Goal: Obtain resource: Download file/media

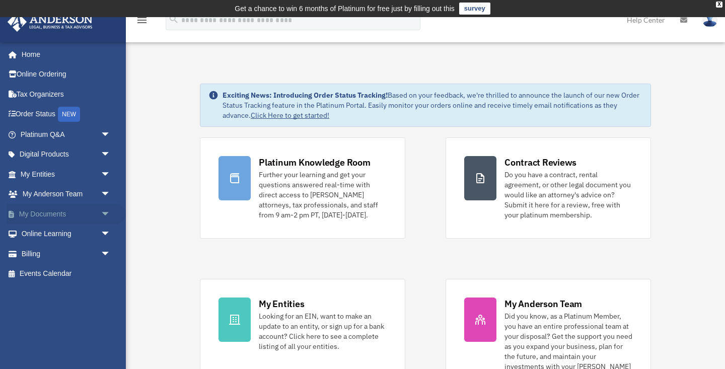
click at [50, 215] on link "My Documents arrow_drop_down" at bounding box center [66, 214] width 119 height 20
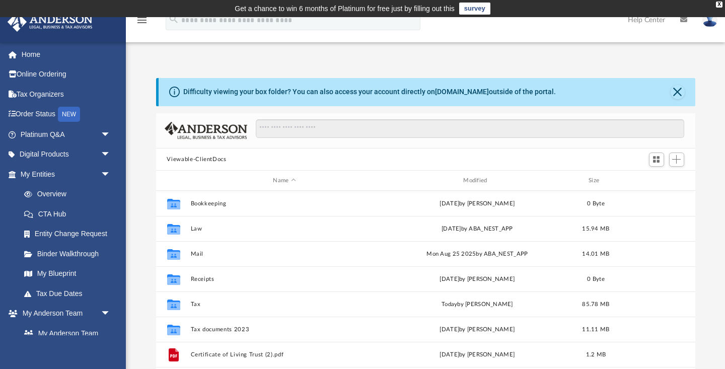
scroll to position [1, 1]
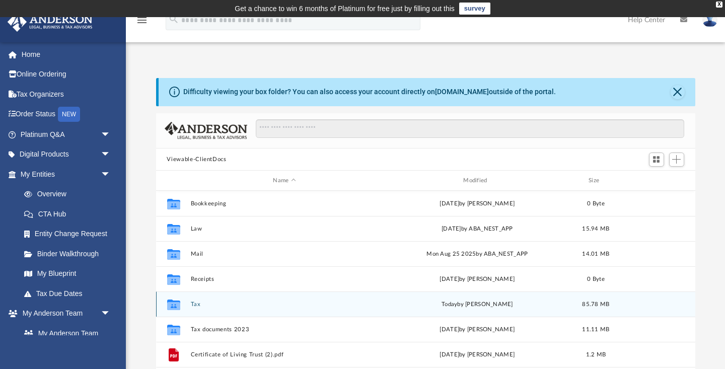
click at [196, 305] on button "Tax" at bounding box center [284, 304] width 188 height 7
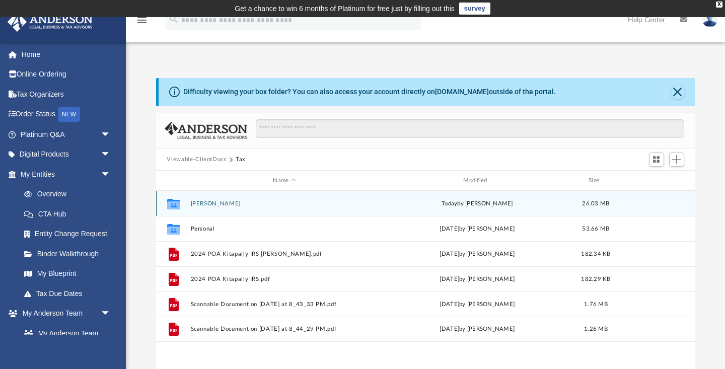
click at [210, 203] on button "Katipally, Swapna" at bounding box center [284, 203] width 188 height 7
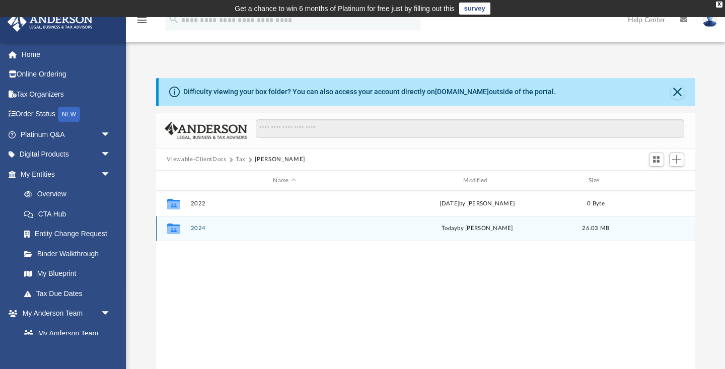
click at [195, 228] on button "2024" at bounding box center [284, 229] width 188 height 7
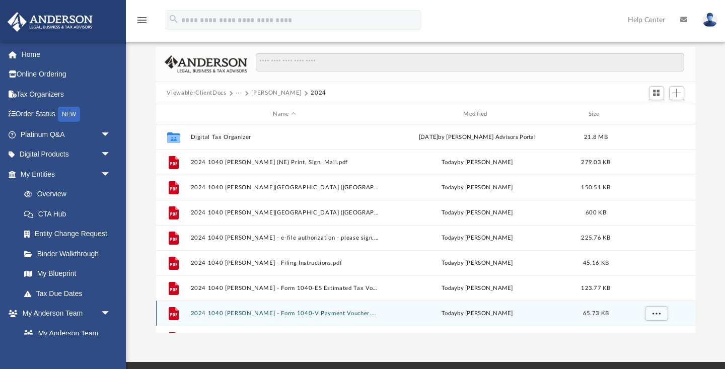
scroll to position [0, 0]
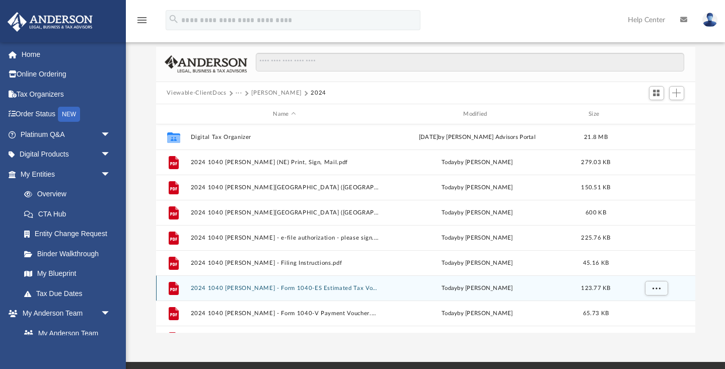
click at [275, 288] on button "2024 1040 Katipally, Swapna - Form 1040-ES Estimated Tax Voucher.pdf" at bounding box center [284, 288] width 188 height 7
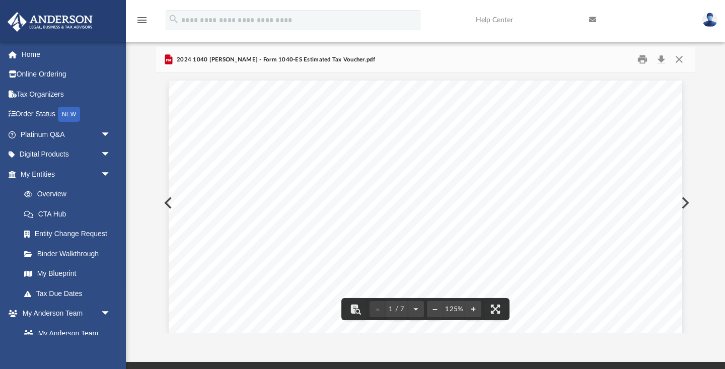
click at [685, 202] on button "Preview" at bounding box center [684, 203] width 22 height 28
click at [165, 203] on button "Preview" at bounding box center [167, 203] width 22 height 28
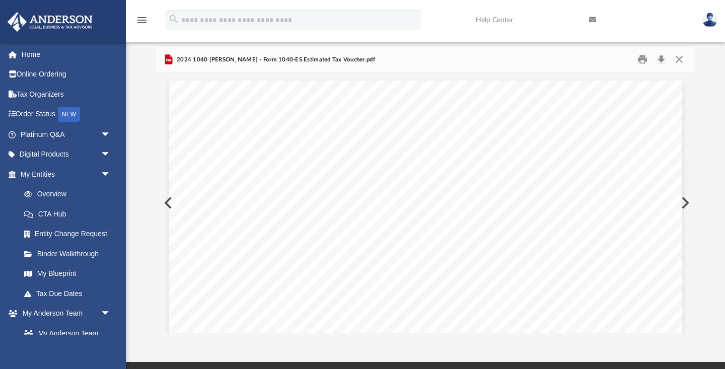
click at [165, 203] on button "Preview" at bounding box center [167, 203] width 22 height 28
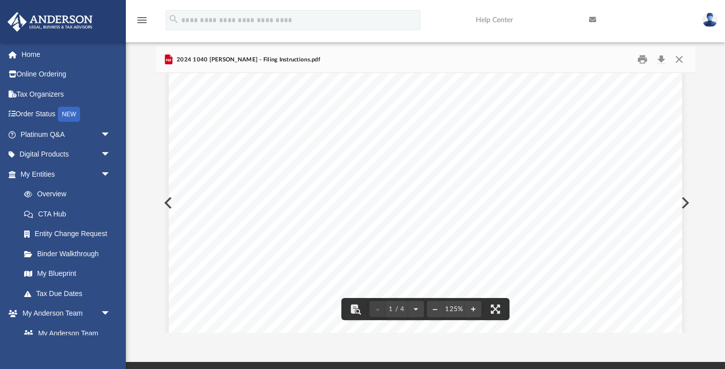
scroll to position [85, 0]
click at [679, 59] on button "Close" at bounding box center [679, 60] width 18 height 16
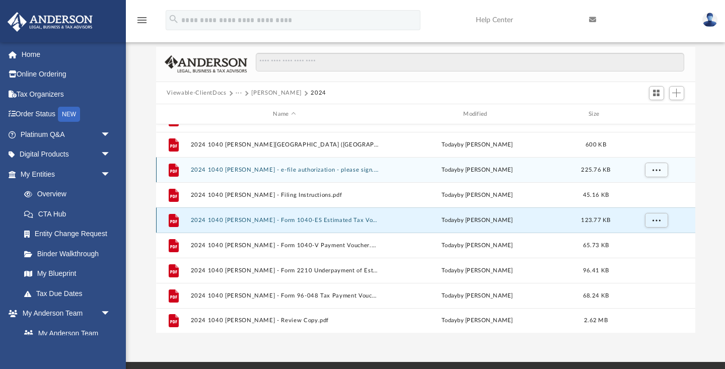
scroll to position [68, 0]
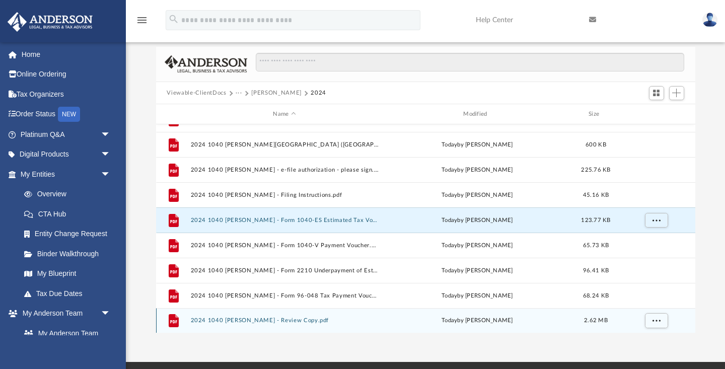
click at [296, 323] on button "2024 1040 Katipally, Swapna - Review Copy.pdf" at bounding box center [284, 321] width 188 height 7
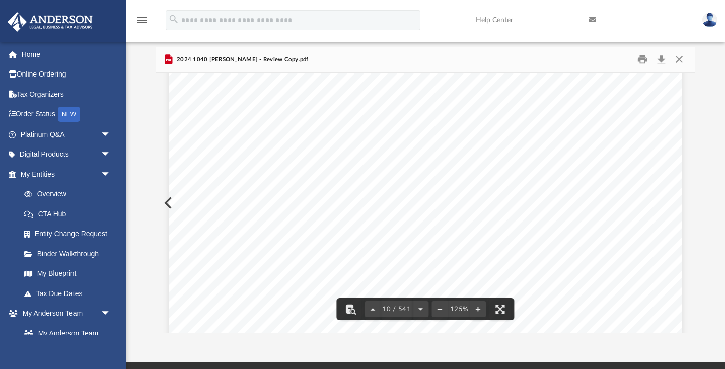
scroll to position [6219, 0]
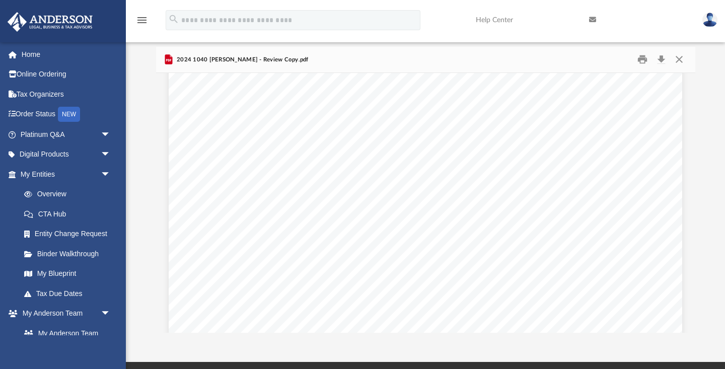
click at [706, 21] on img at bounding box center [709, 20] width 15 height 15
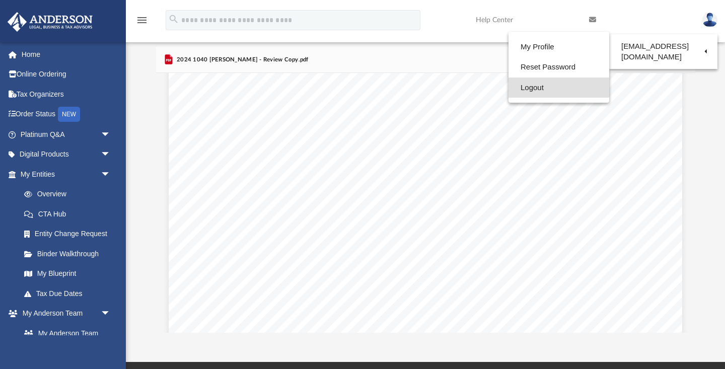
click at [550, 84] on link "Logout" at bounding box center [559, 88] width 101 height 21
